Goal: Transaction & Acquisition: Purchase product/service

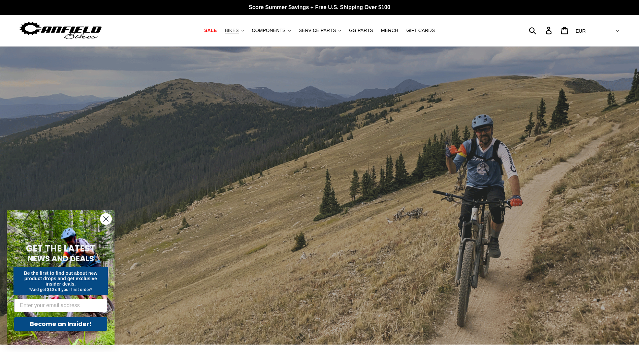
click at [237, 33] on span "BIKES" at bounding box center [232, 31] width 14 height 6
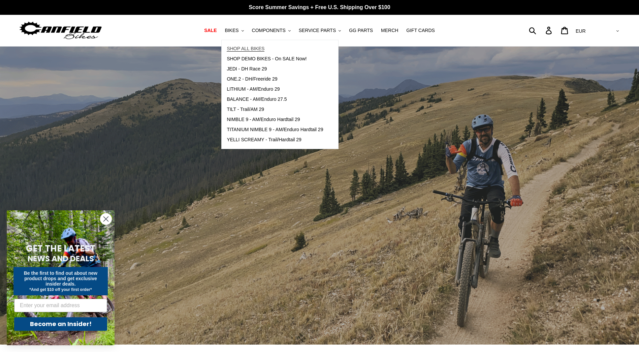
click at [253, 47] on span "SHOP ALL BIKES" at bounding box center [246, 49] width 38 height 6
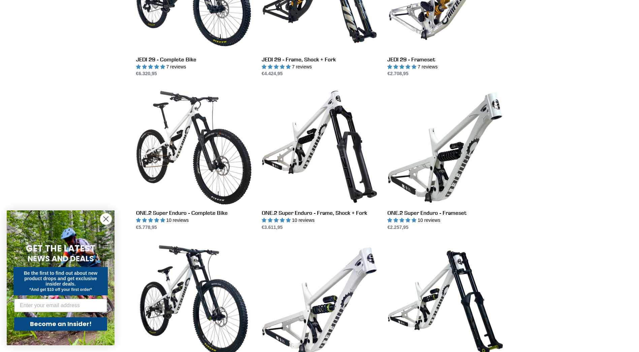
scroll to position [775, 0]
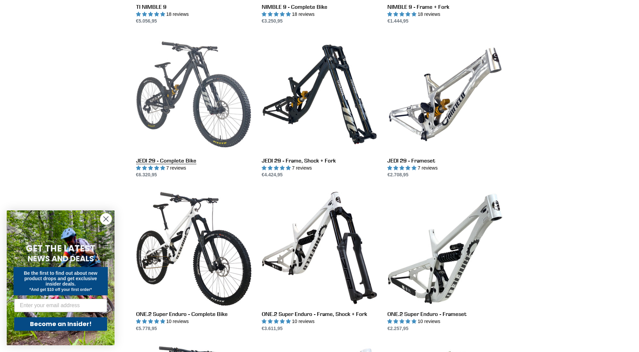
click at [196, 83] on link "JEDI 29 - Complete Bike" at bounding box center [194, 107] width 116 height 142
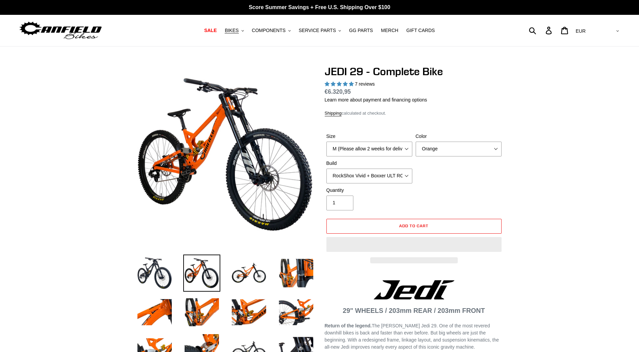
select select "highest-rating"
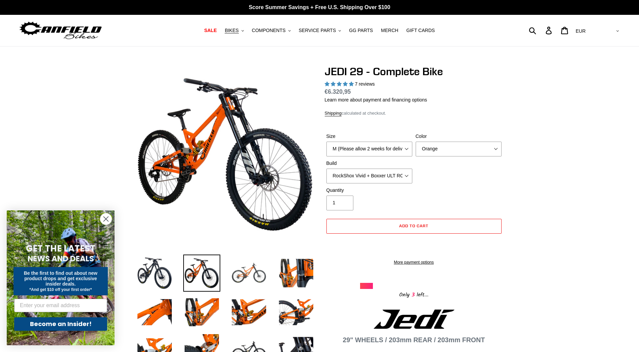
click at [243, 270] on img at bounding box center [248, 272] width 37 height 37
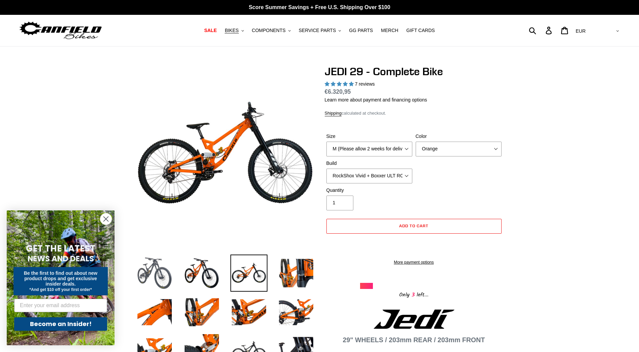
click at [161, 273] on img at bounding box center [154, 272] width 37 height 37
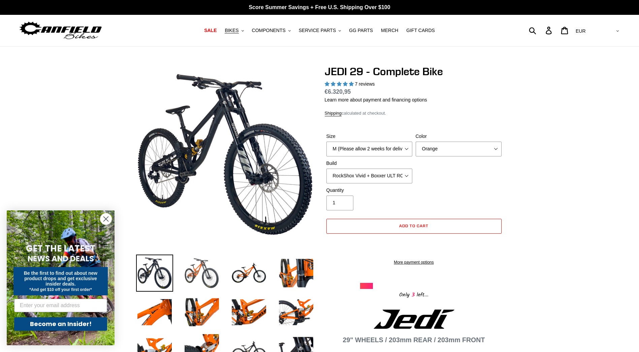
click at [195, 274] on img at bounding box center [201, 272] width 37 height 37
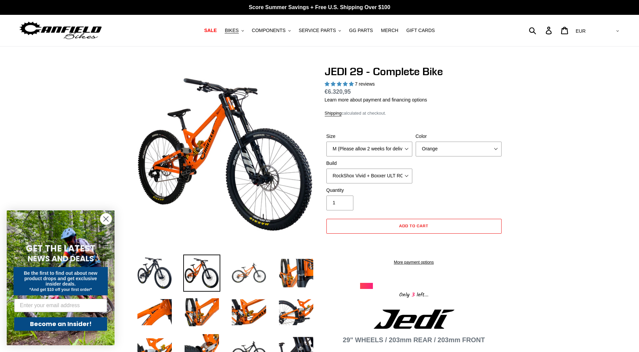
click at [247, 277] on img at bounding box center [248, 272] width 37 height 37
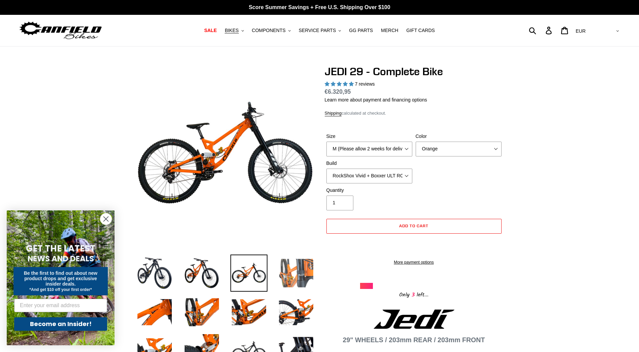
click at [299, 269] on img at bounding box center [295, 272] width 37 height 37
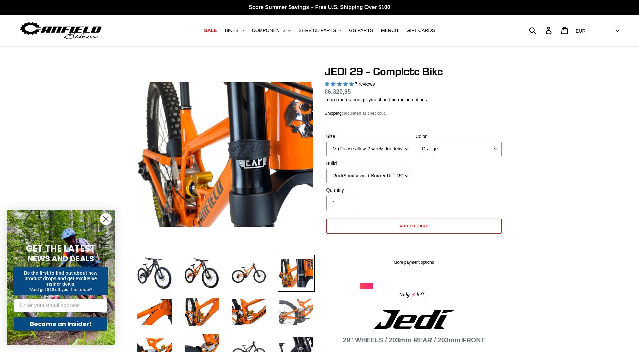
click at [292, 310] on img at bounding box center [295, 311] width 37 height 37
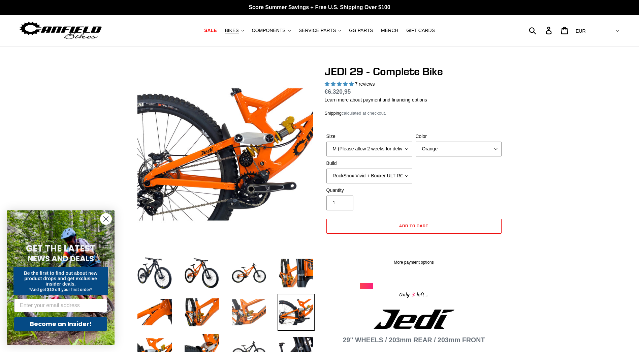
click at [259, 307] on img at bounding box center [248, 311] width 37 height 37
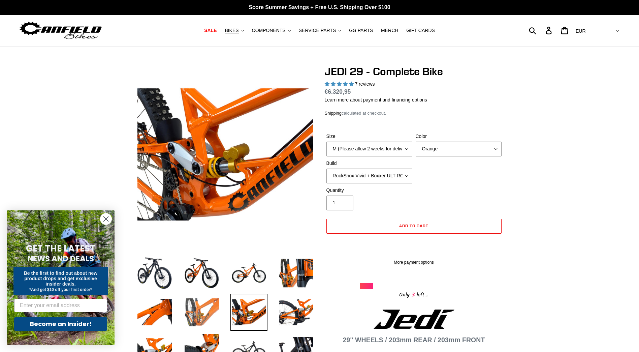
click at [213, 304] on img at bounding box center [201, 311] width 37 height 37
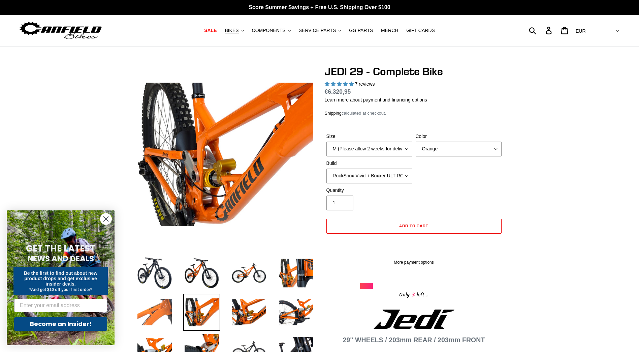
click at [156, 309] on img at bounding box center [154, 311] width 37 height 37
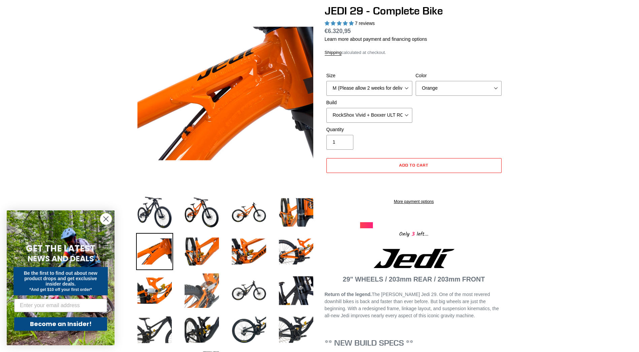
scroll to position [67, 0]
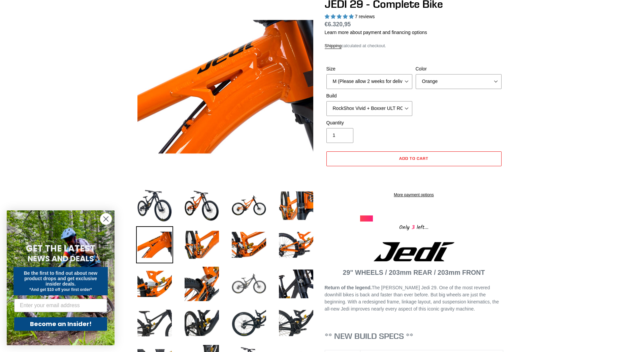
click at [243, 276] on img at bounding box center [248, 283] width 37 height 37
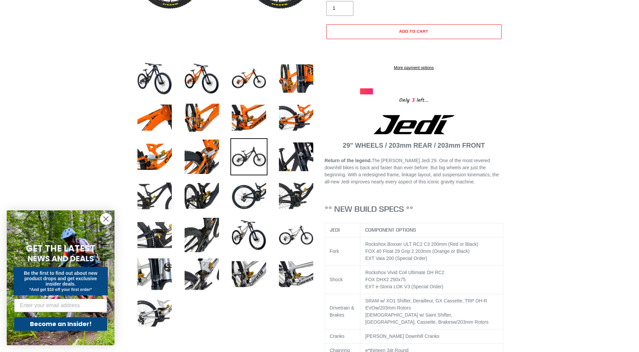
scroll to position [0, 0]
